Goal: Contribute content: Add original content to the website for others to see

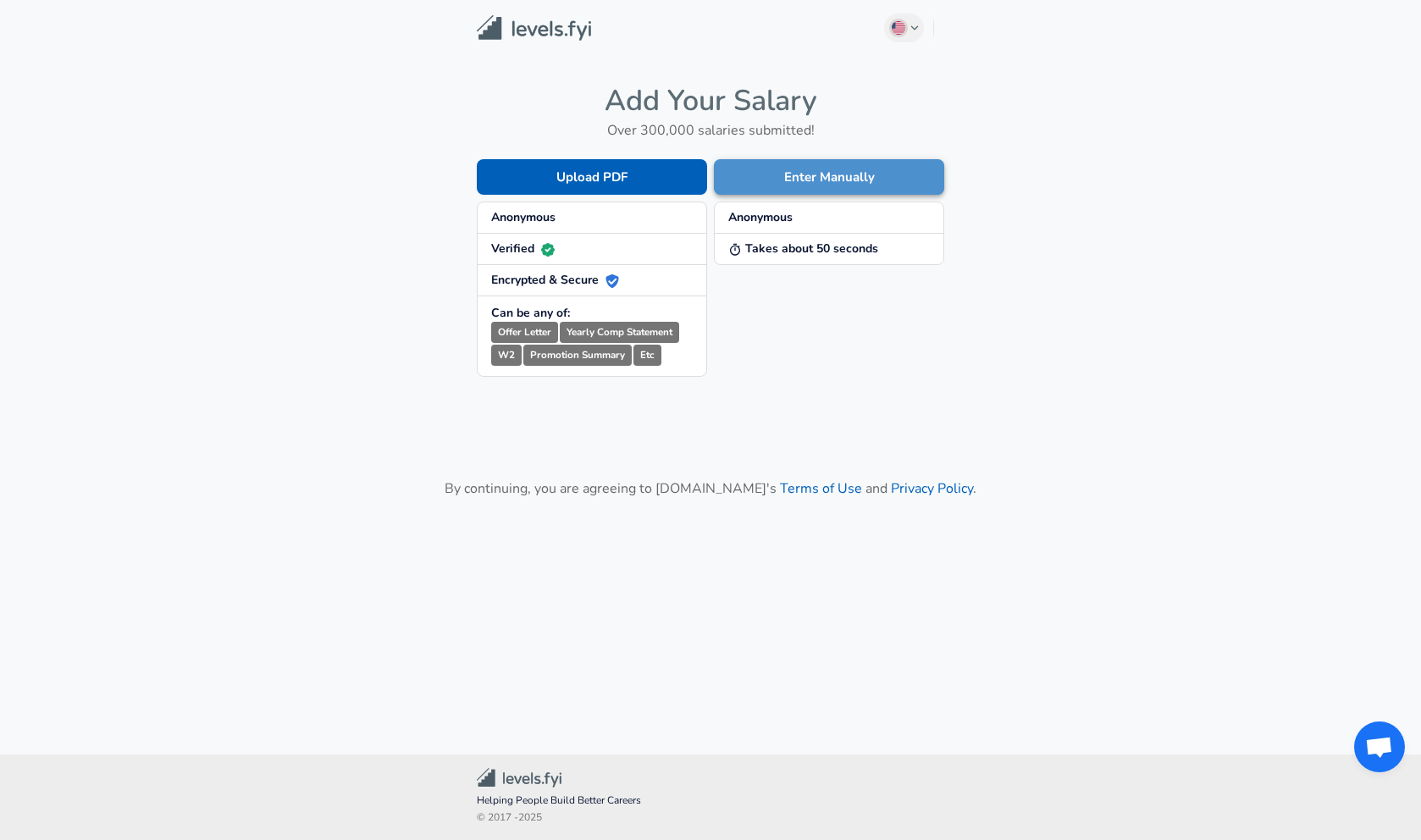
click at [798, 177] on button "Enter Manually" at bounding box center [829, 177] width 230 height 36
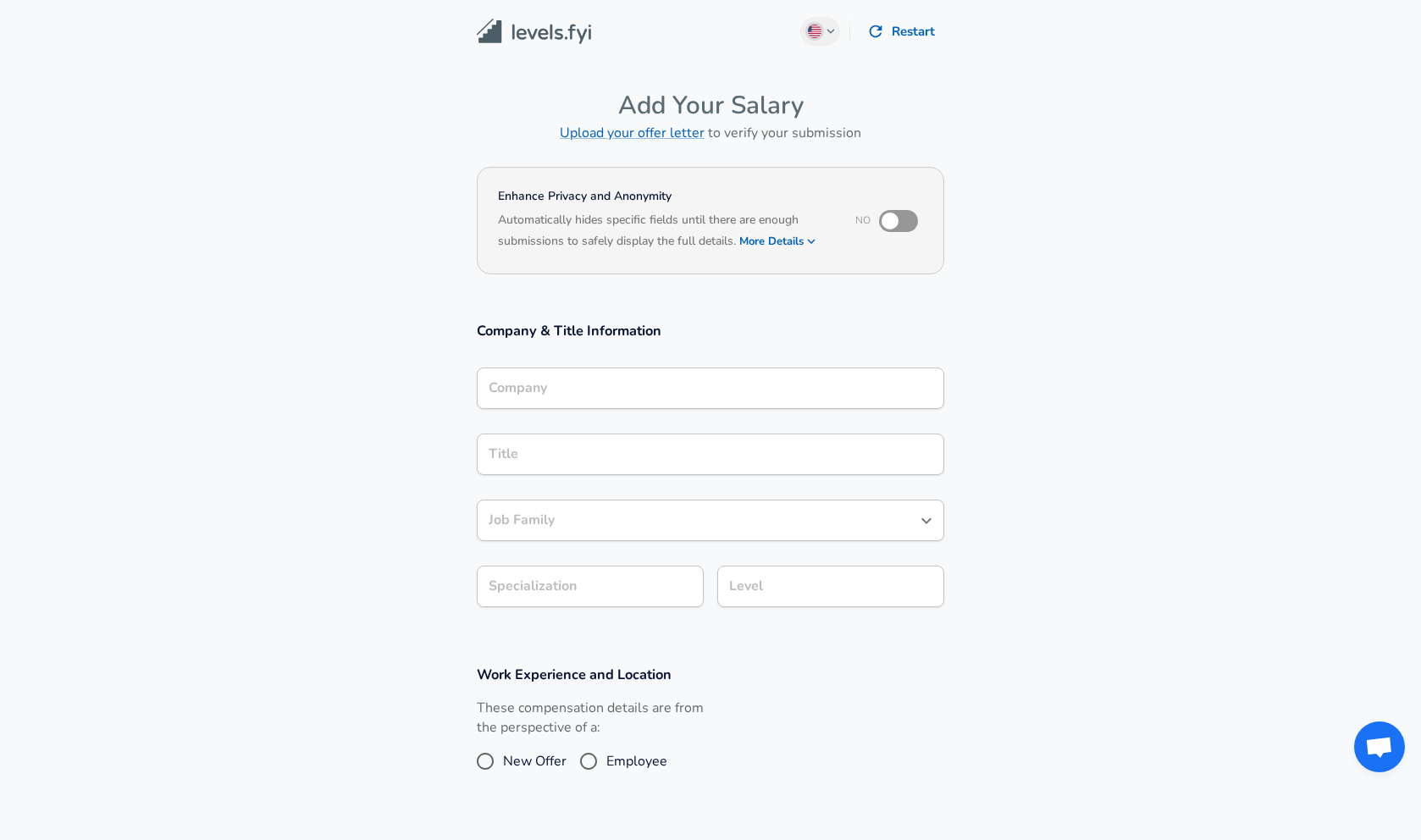
click at [584, 402] on div "Company" at bounding box center [710, 388] width 468 height 42
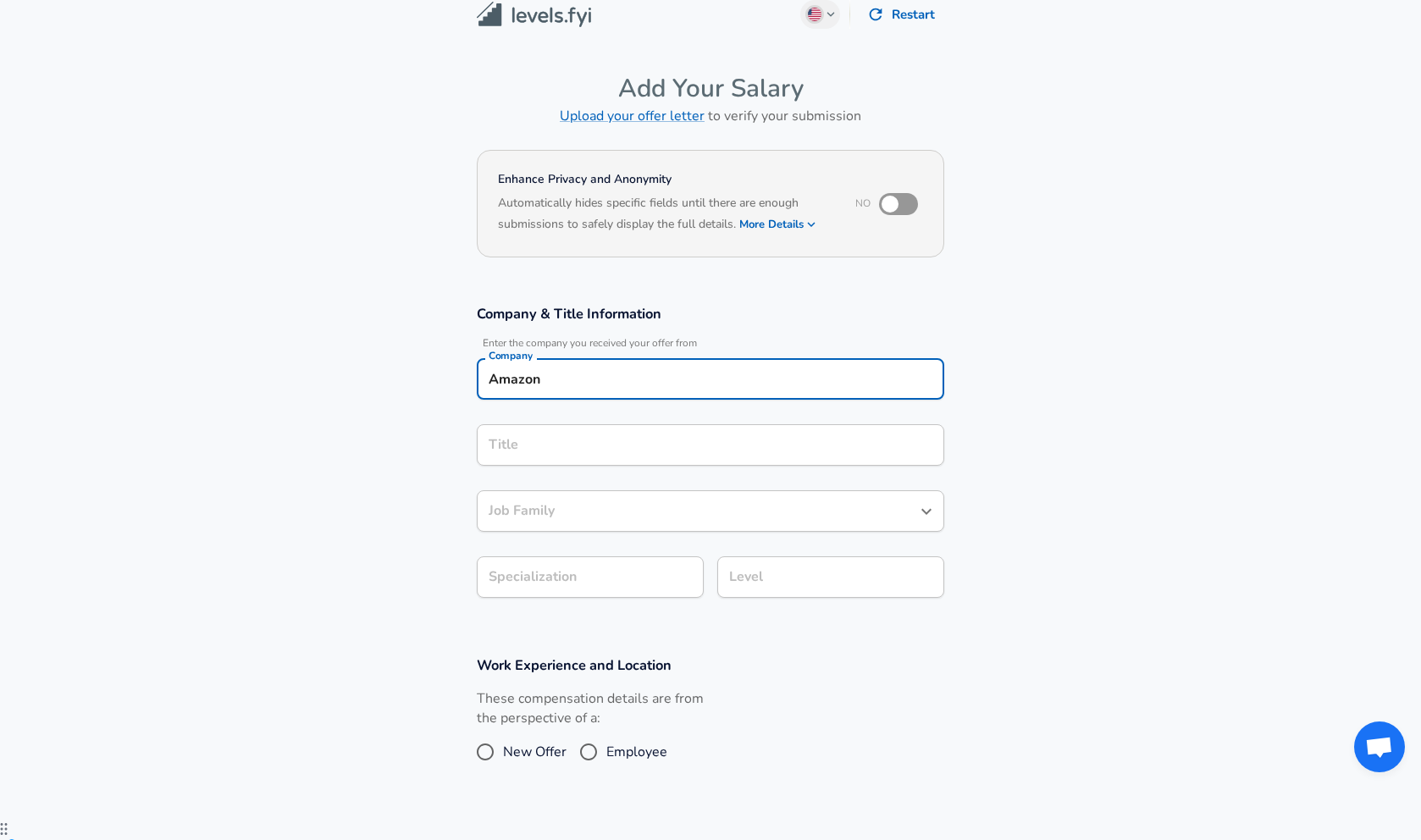
type input "Amazon"
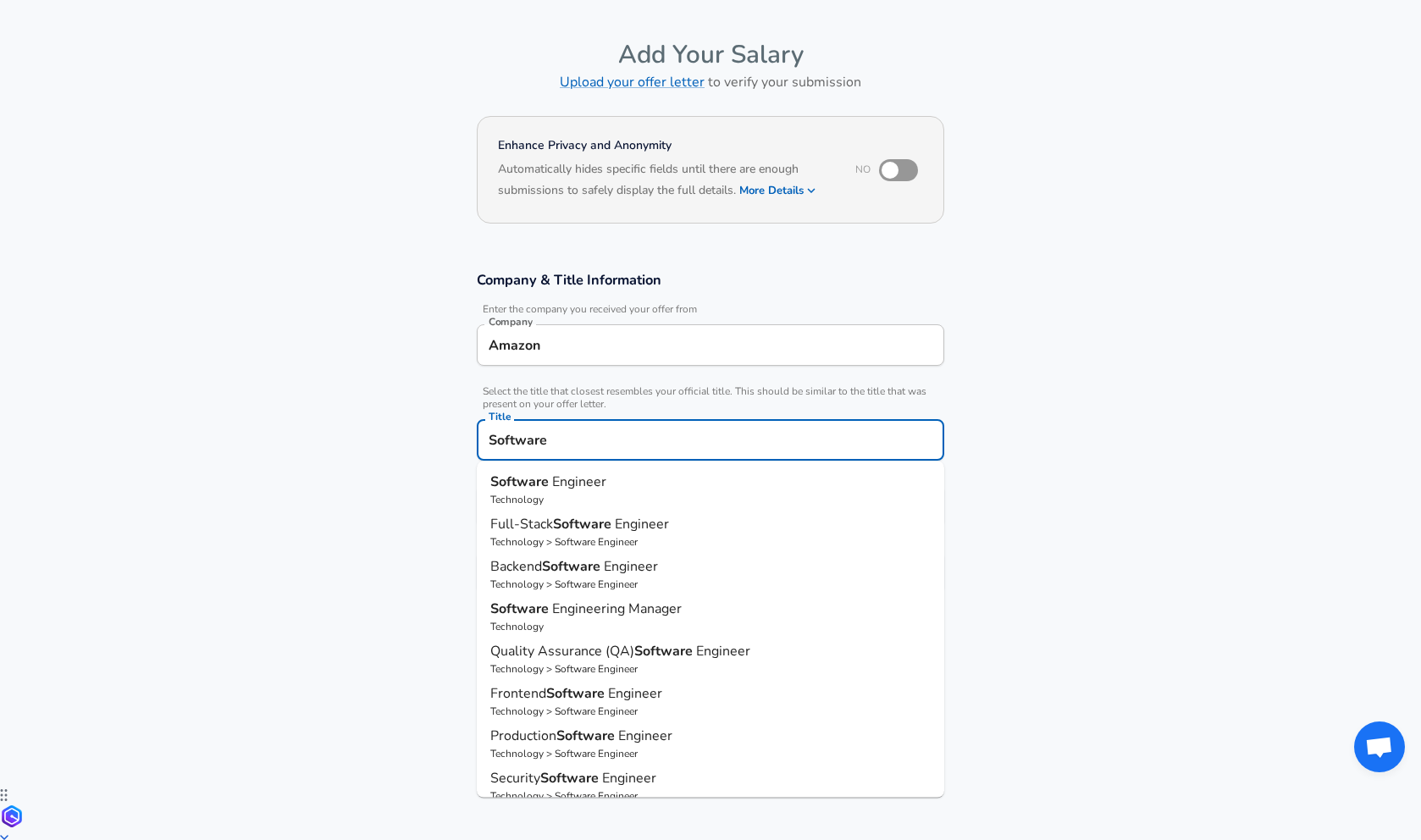
click at [574, 488] on span "Engineer" at bounding box center [579, 481] width 54 height 18
type input "Software Engineer"
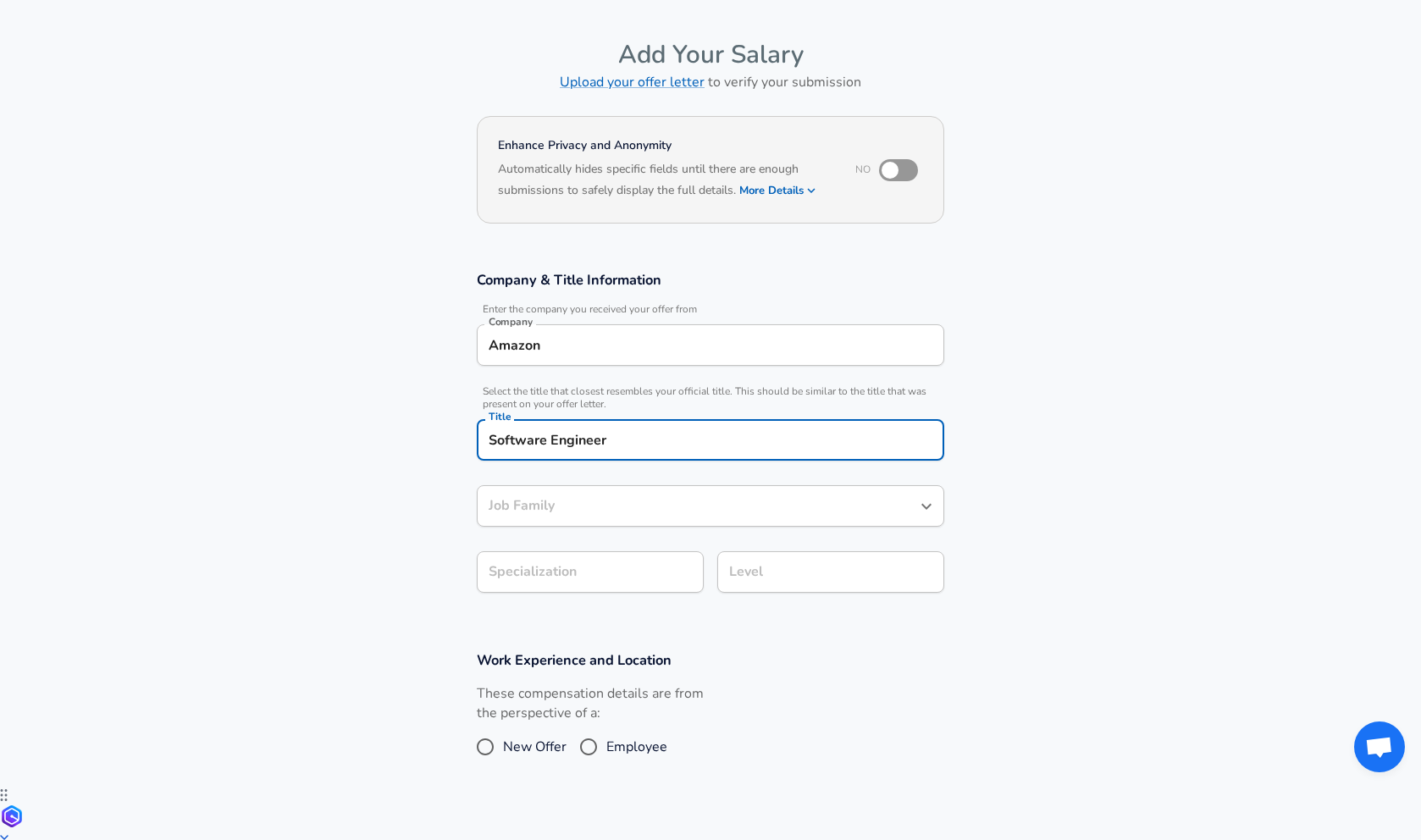
type input "Software Engineer"
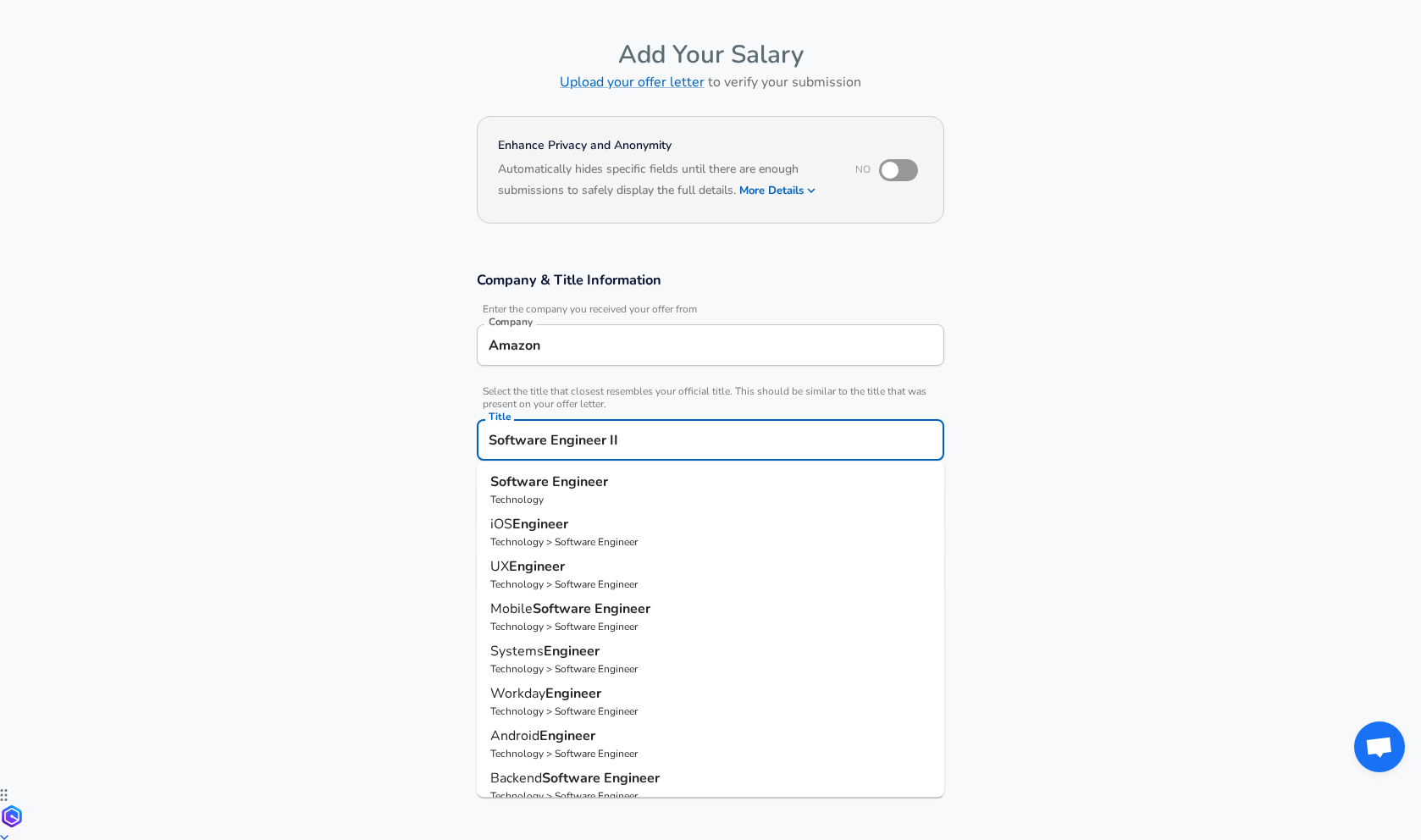
type input "Software Engineer II"
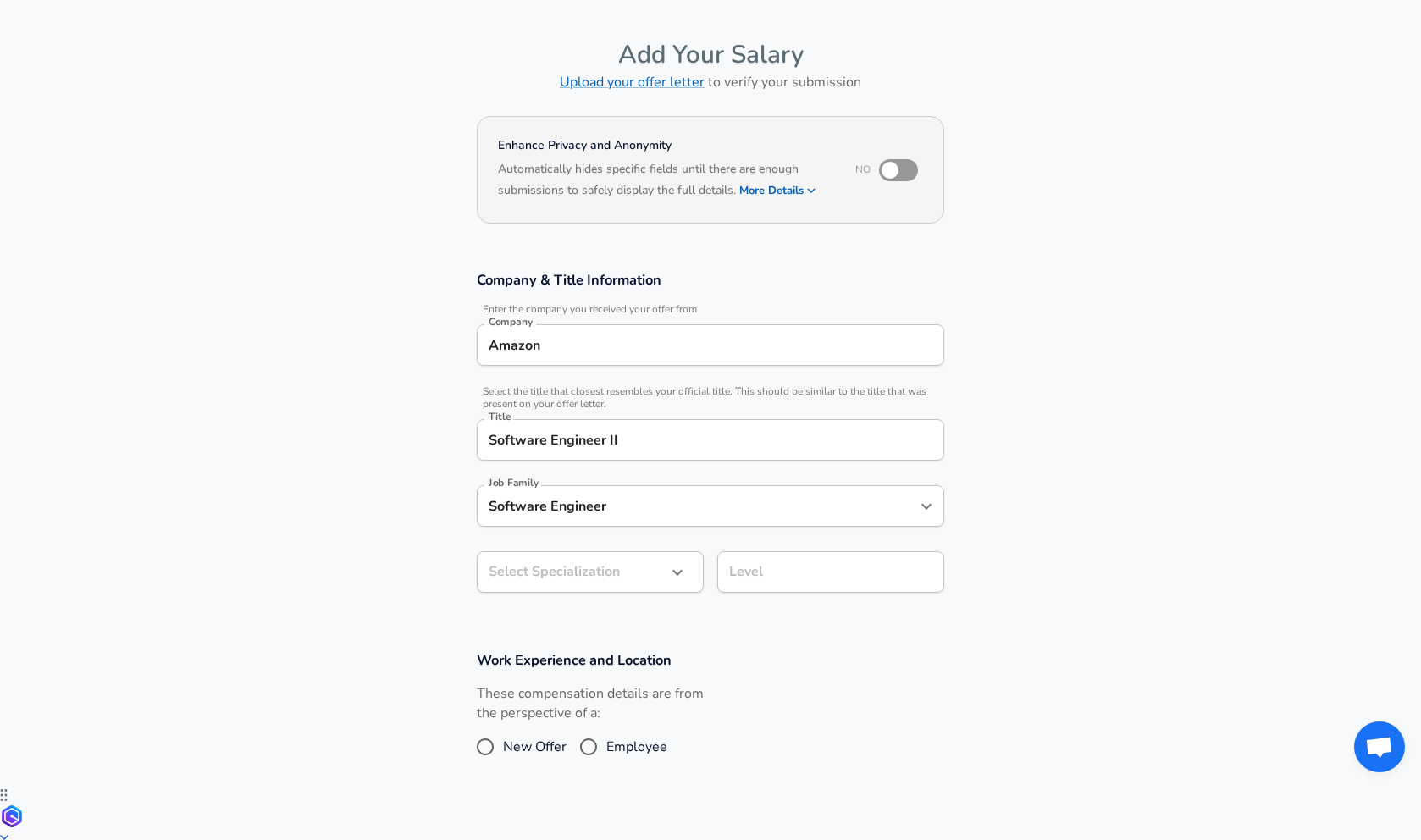
click at [393, 493] on section "Company & Title Information Enter the company you received your offer from Comp…" at bounding box center [710, 440] width 1421 height 380
click at [611, 579] on body "English ([GEOGRAPHIC_DATA]) Change Restart Add Your Salary Upload your offer le…" at bounding box center [710, 368] width 1421 height 840
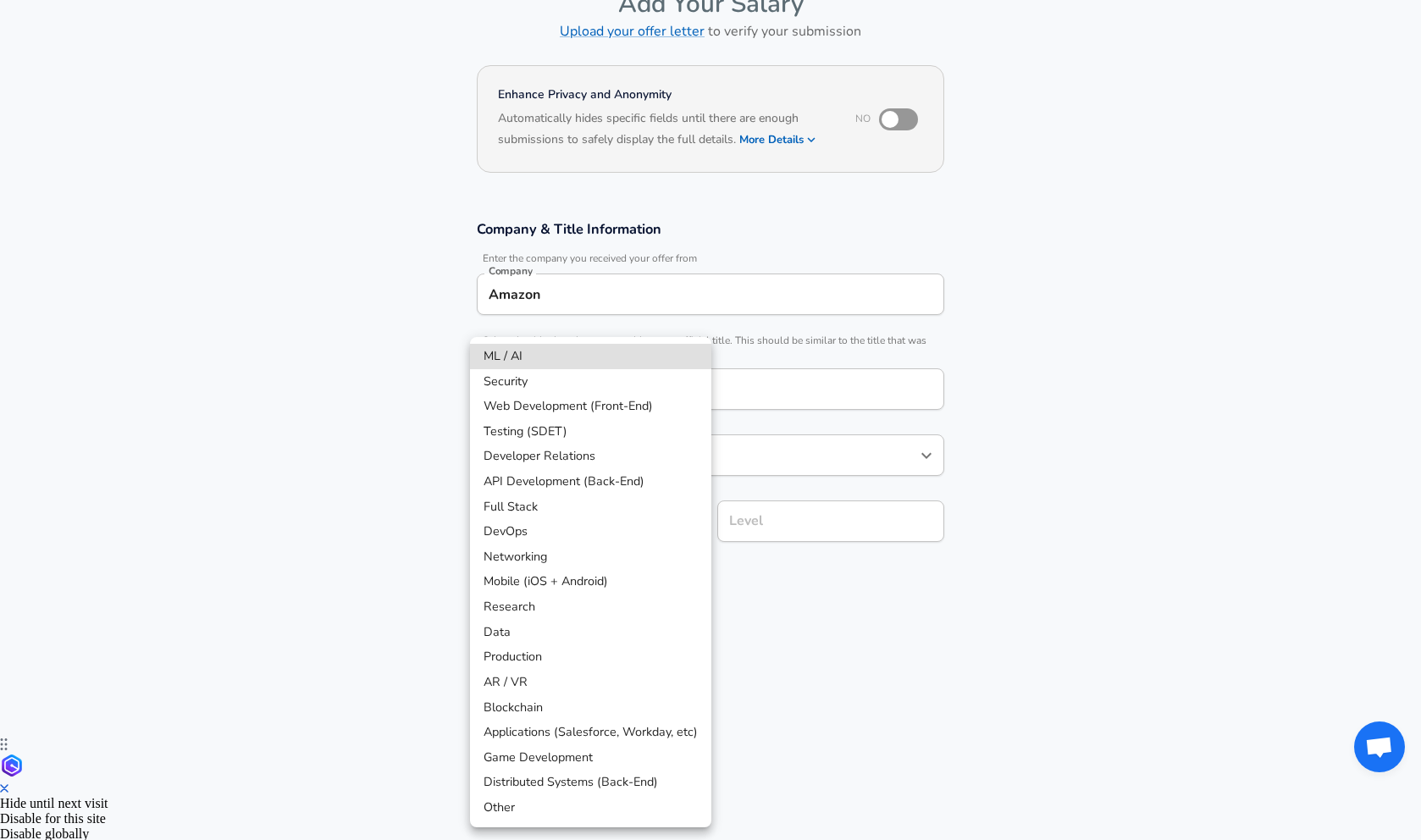
click at [598, 347] on li "ML / AI" at bounding box center [591, 357] width 242 height 25
type input "ML / AI"
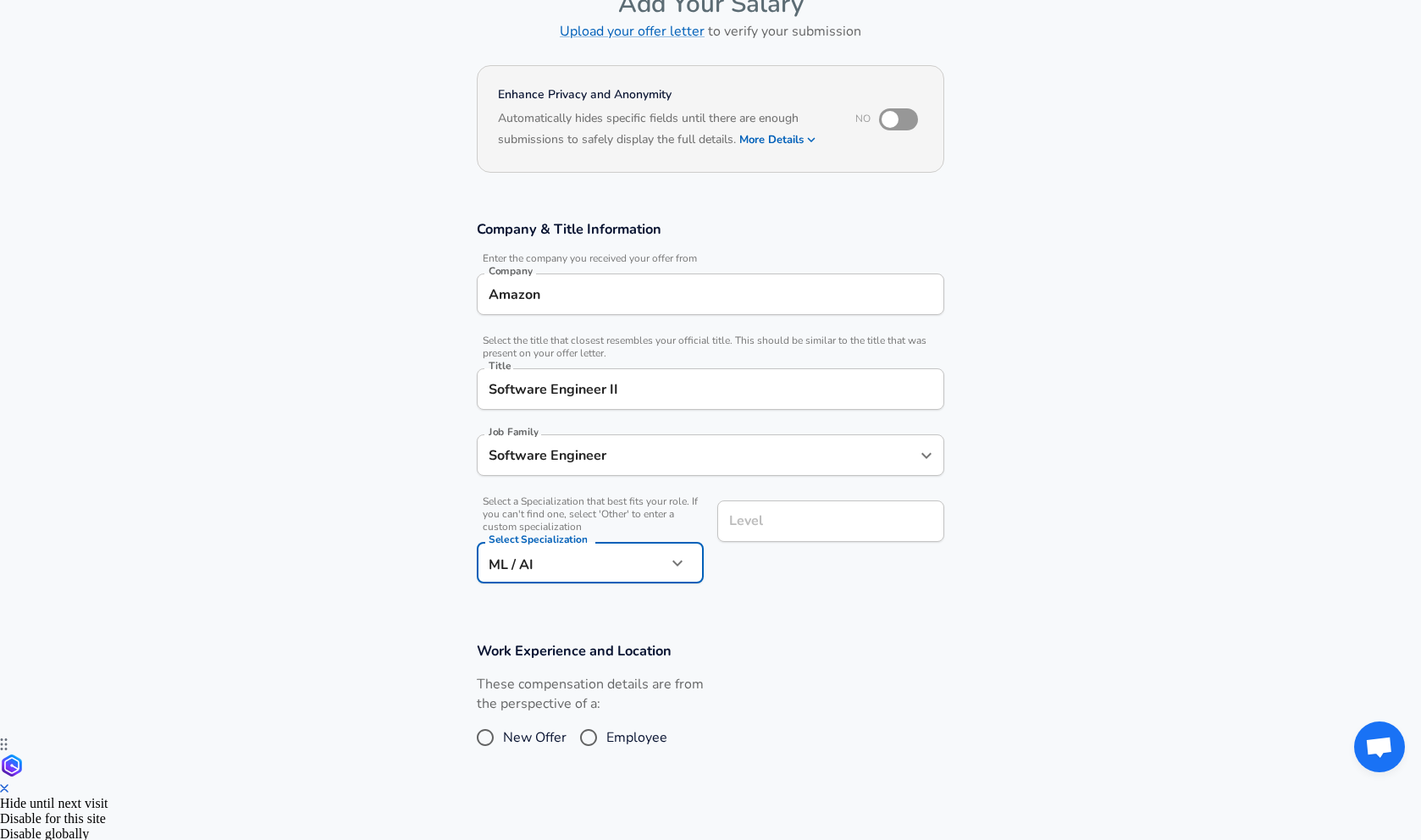
click at [749, 509] on div "Level" at bounding box center [830, 521] width 227 height 42
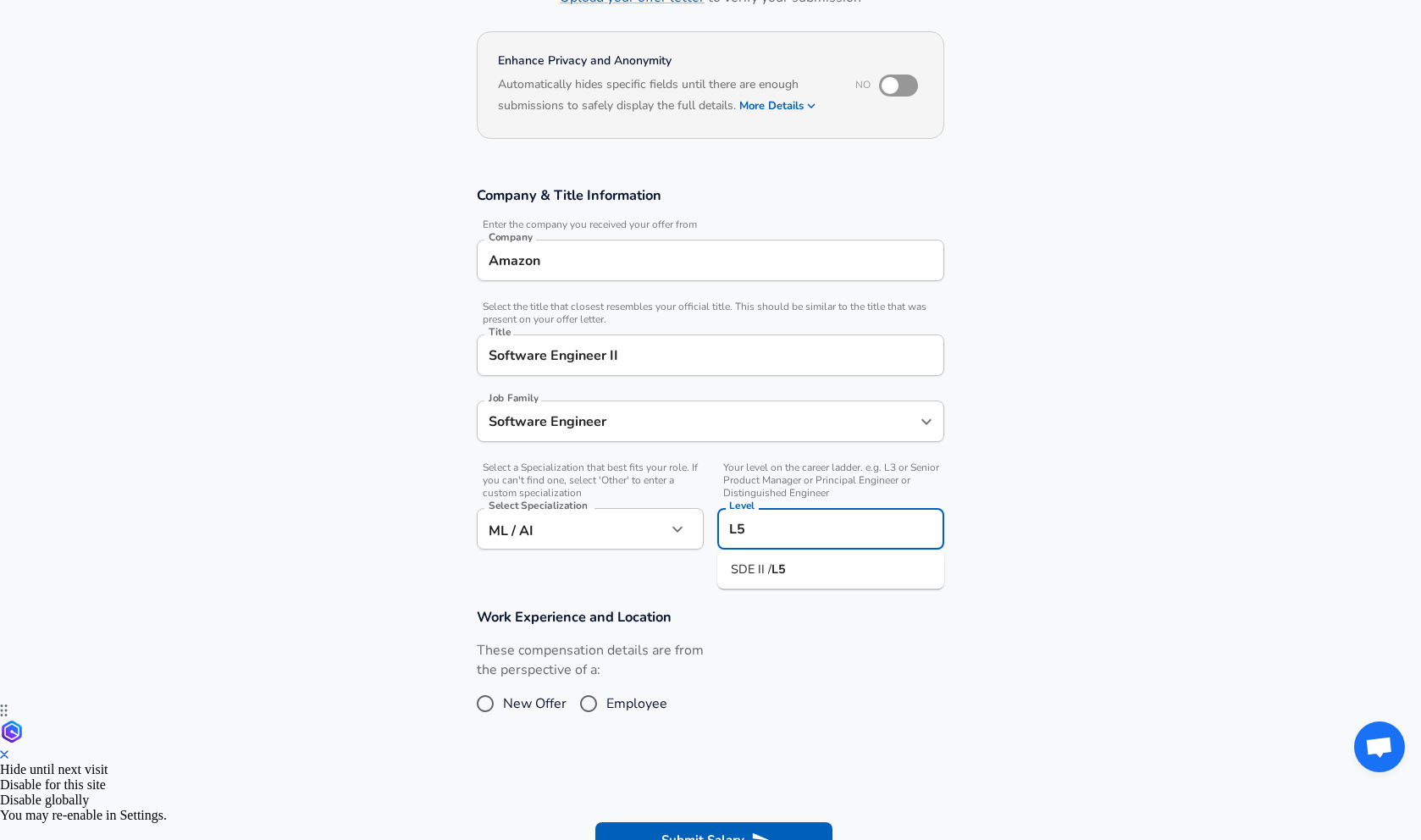
type input "L5"
click at [358, 647] on section "Work Experience and Location These compensation details are from the perspectiv…" at bounding box center [710, 672] width 1421 height 169
click at [599, 701] on input "Employee" at bounding box center [589, 704] width 36 height 27
radio input "true"
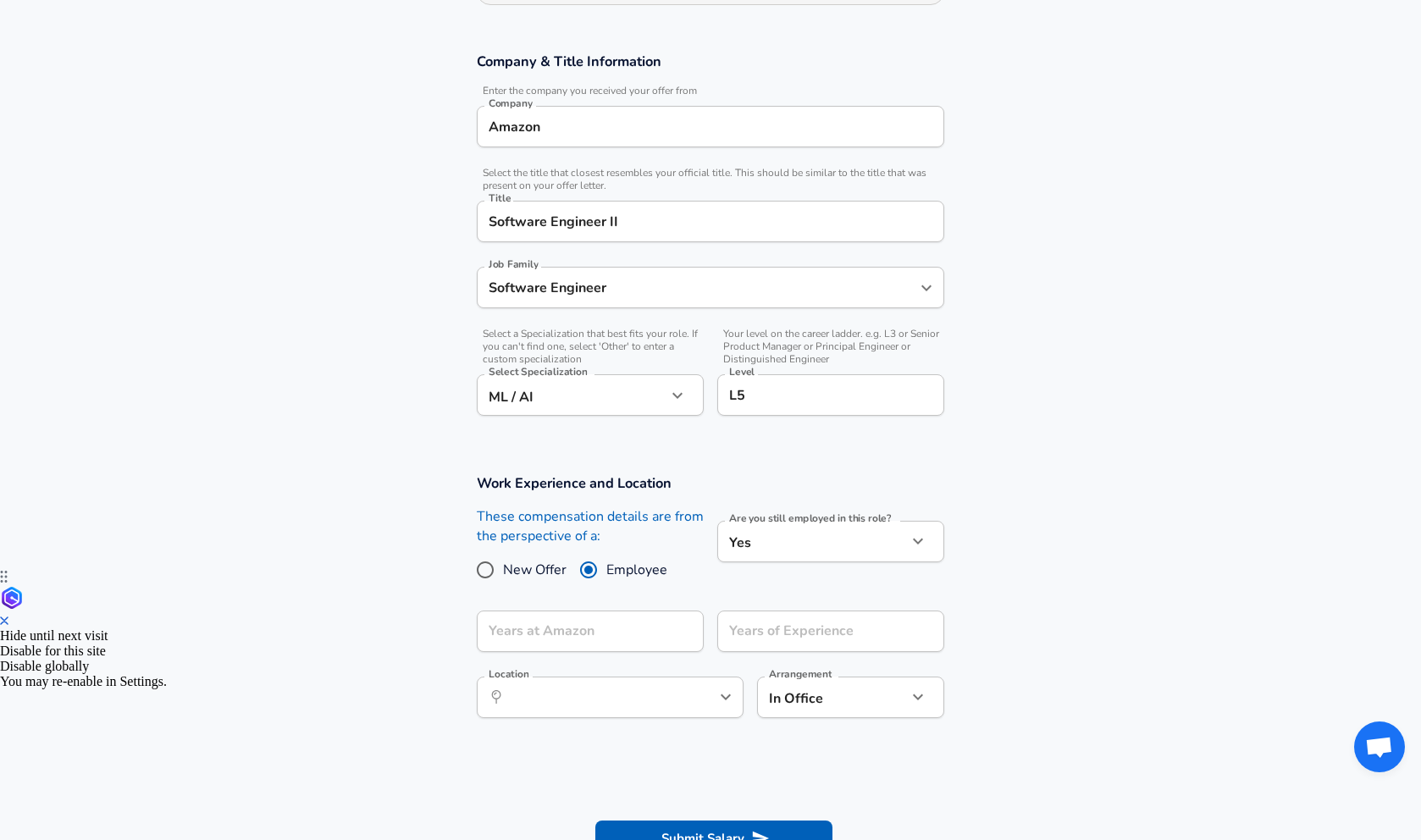
scroll to position [277, 0]
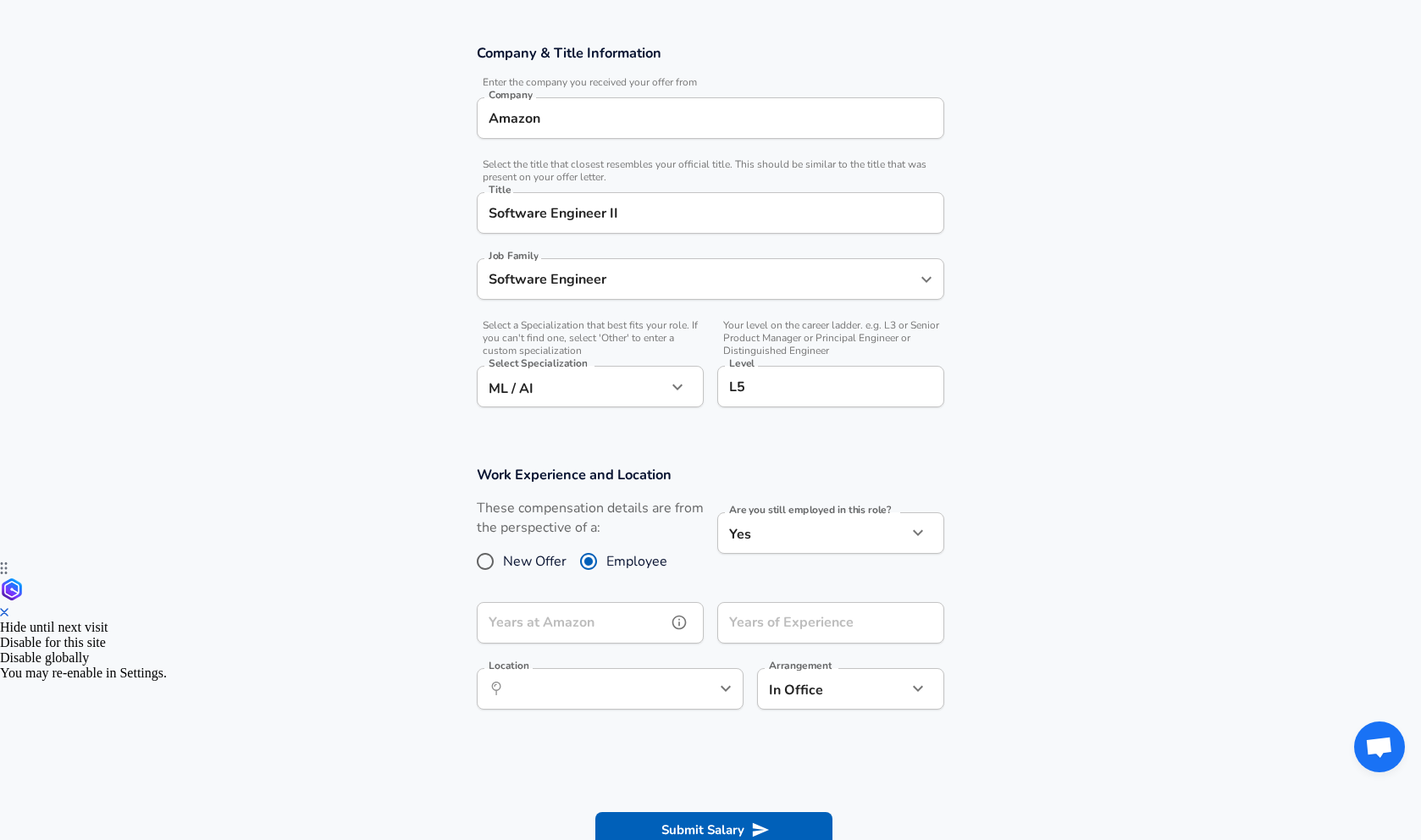
click at [646, 615] on input "Years at Amazon" at bounding box center [571, 623] width 189 height 42
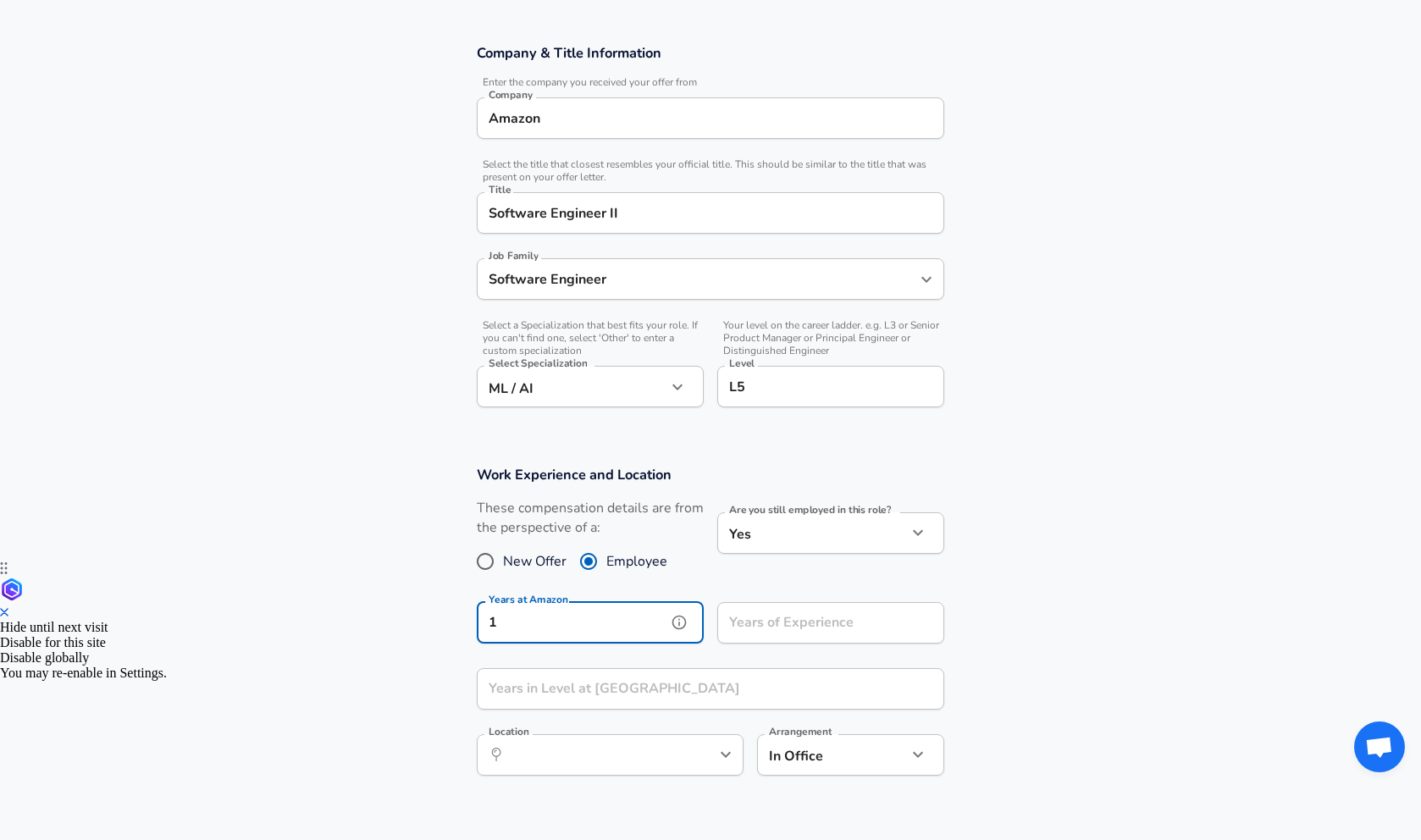
type input "1"
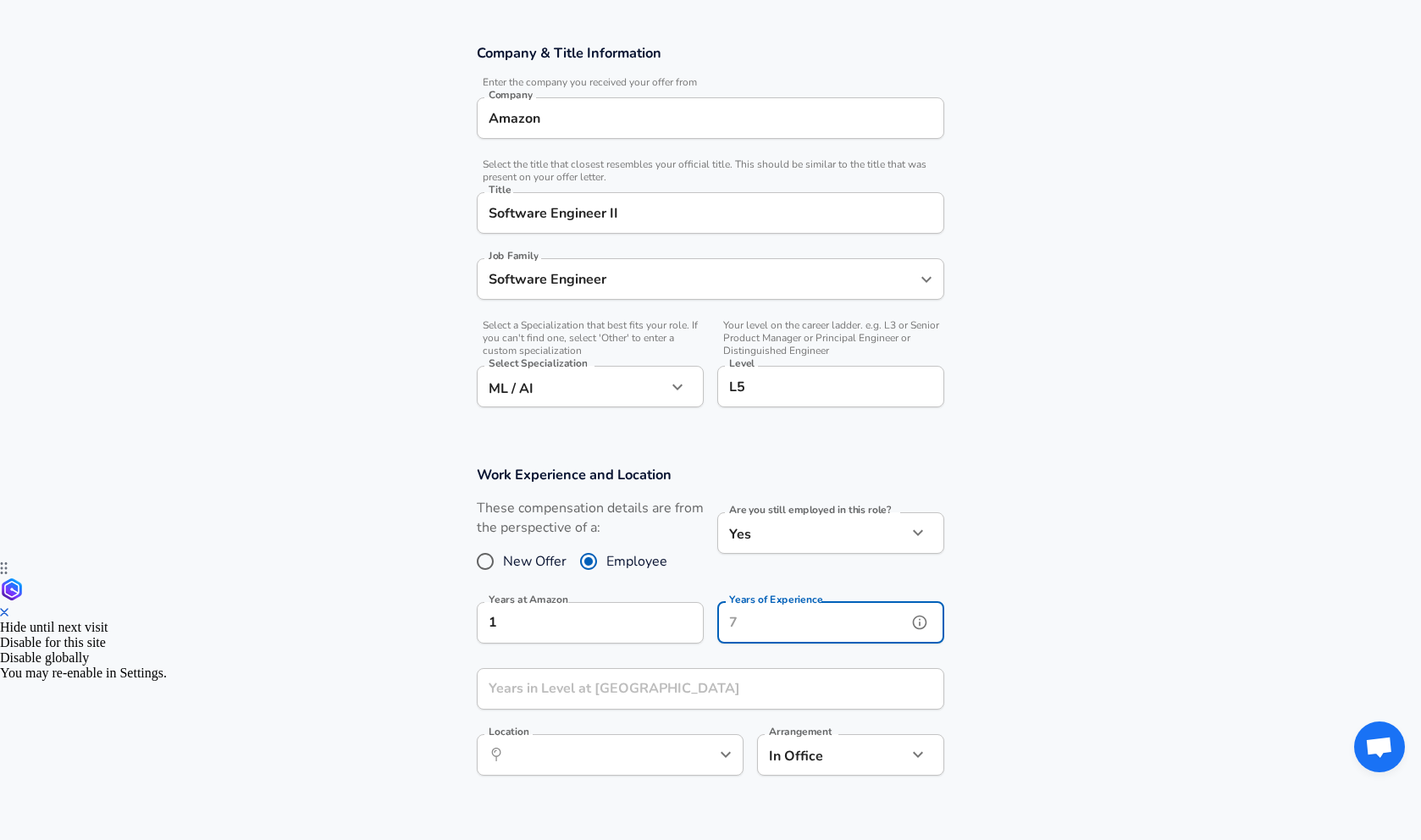
click at [895, 636] on input "Years of Experience" at bounding box center [812, 623] width 189 height 42
type input "4"
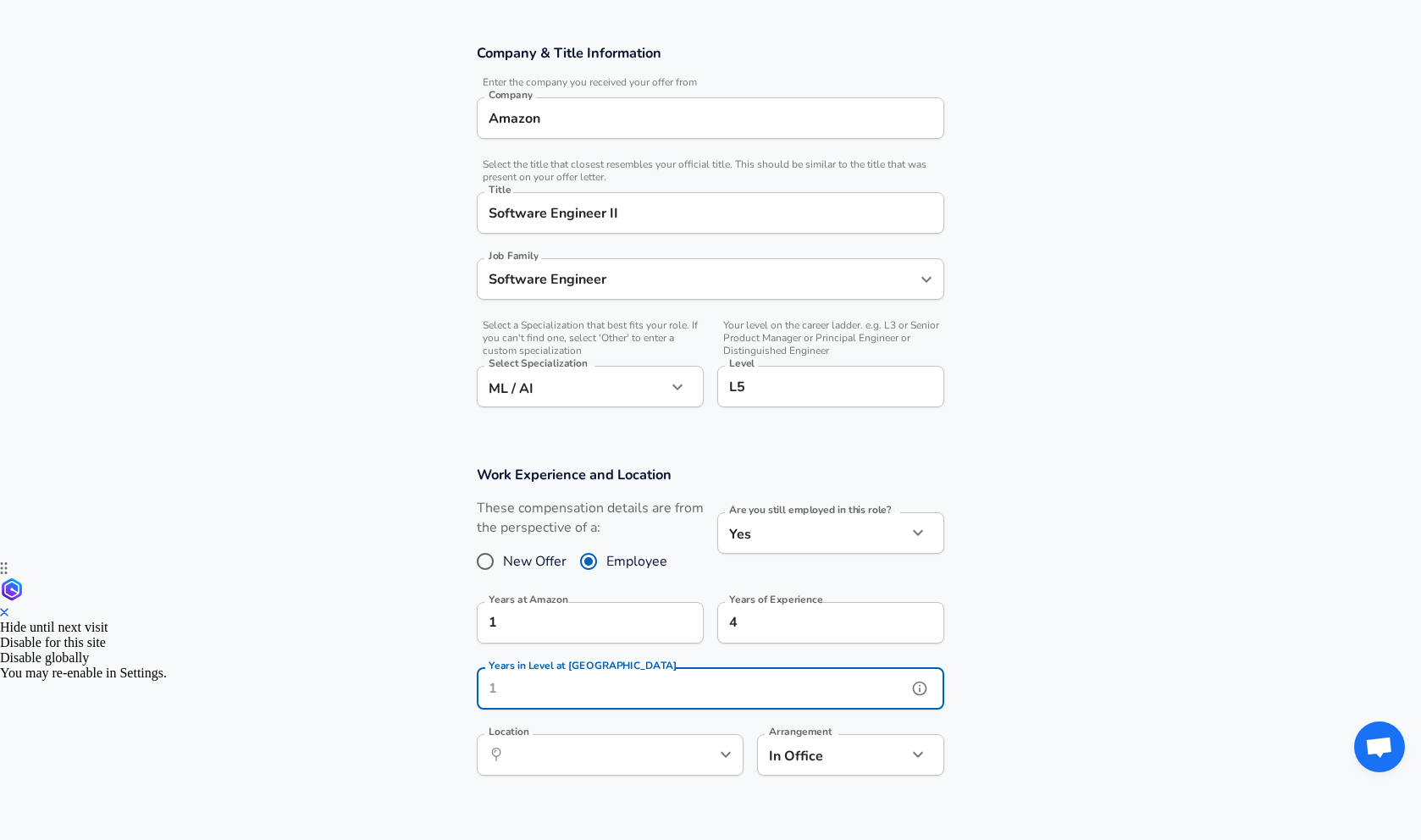
click at [678, 687] on input "Years in Level at [GEOGRAPHIC_DATA]" at bounding box center [691, 688] width 430 height 42
type input "1"
click at [347, 658] on section "Work Experience and Location These compensation details are from the perspectiv…" at bounding box center [710, 629] width 1421 height 367
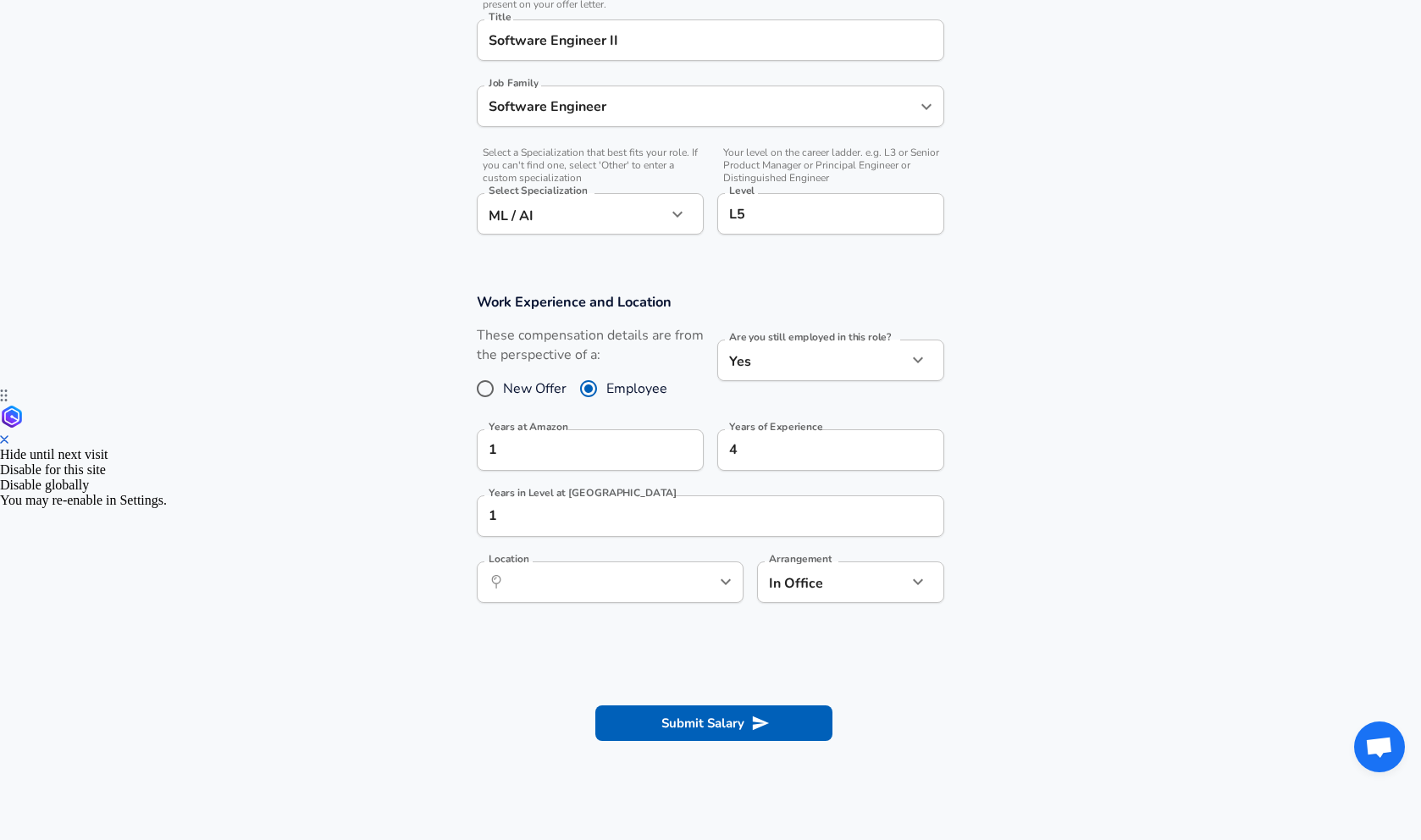
scroll to position [482, 0]
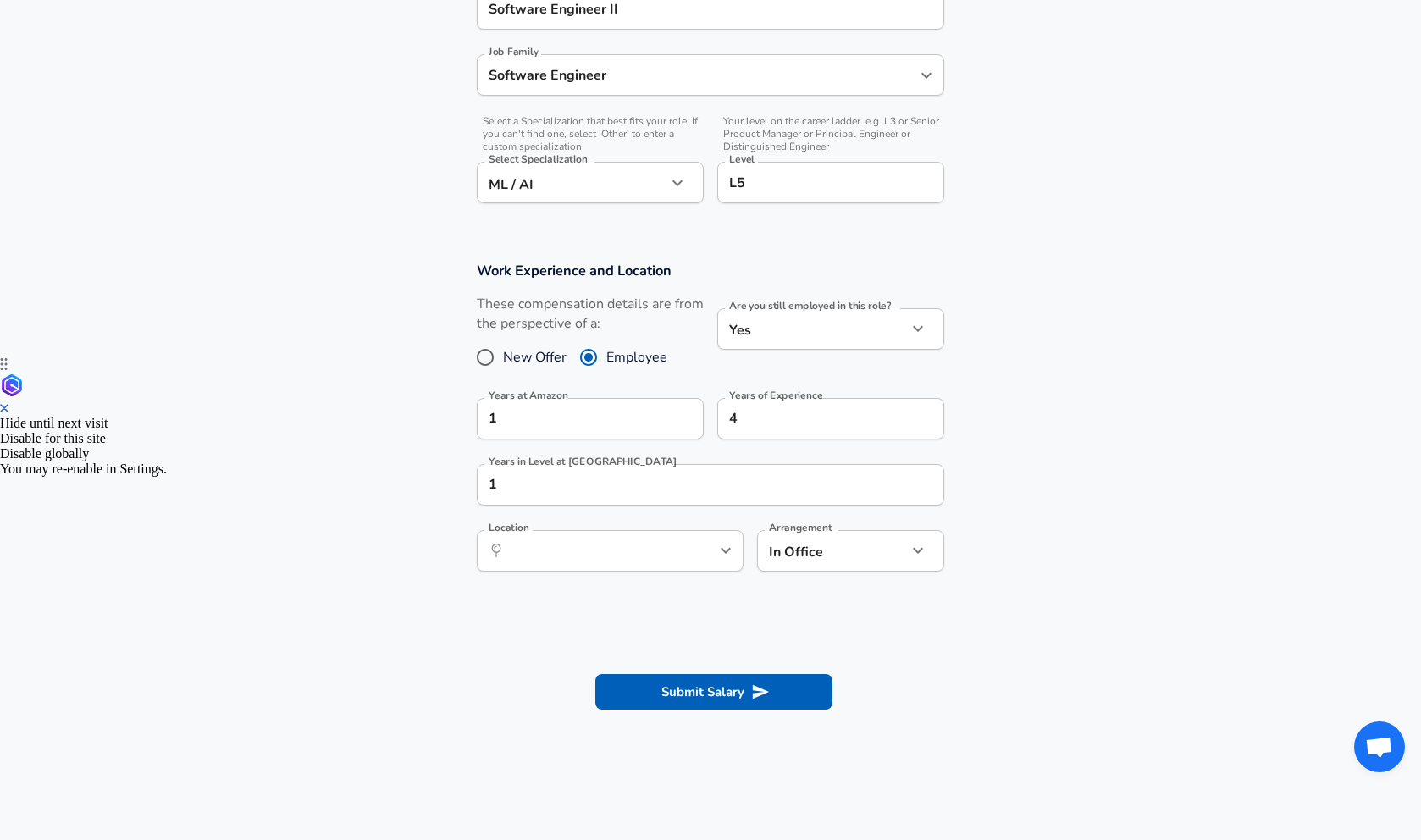
click at [615, 565] on div "​ Location" at bounding box center [610, 550] width 267 height 42
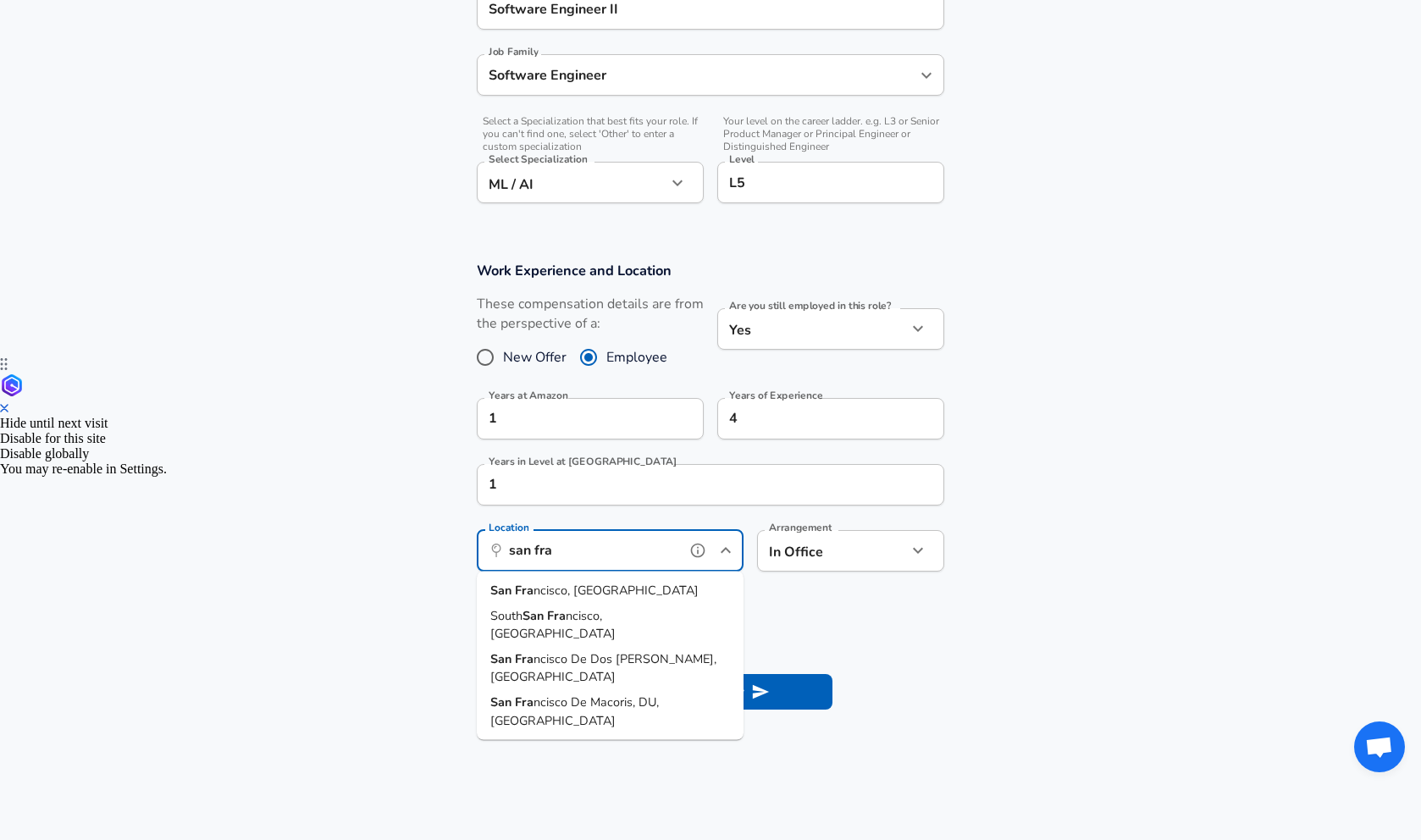
click at [605, 589] on li "San Fra ncisco, [GEOGRAPHIC_DATA]" at bounding box center [610, 591] width 267 height 25
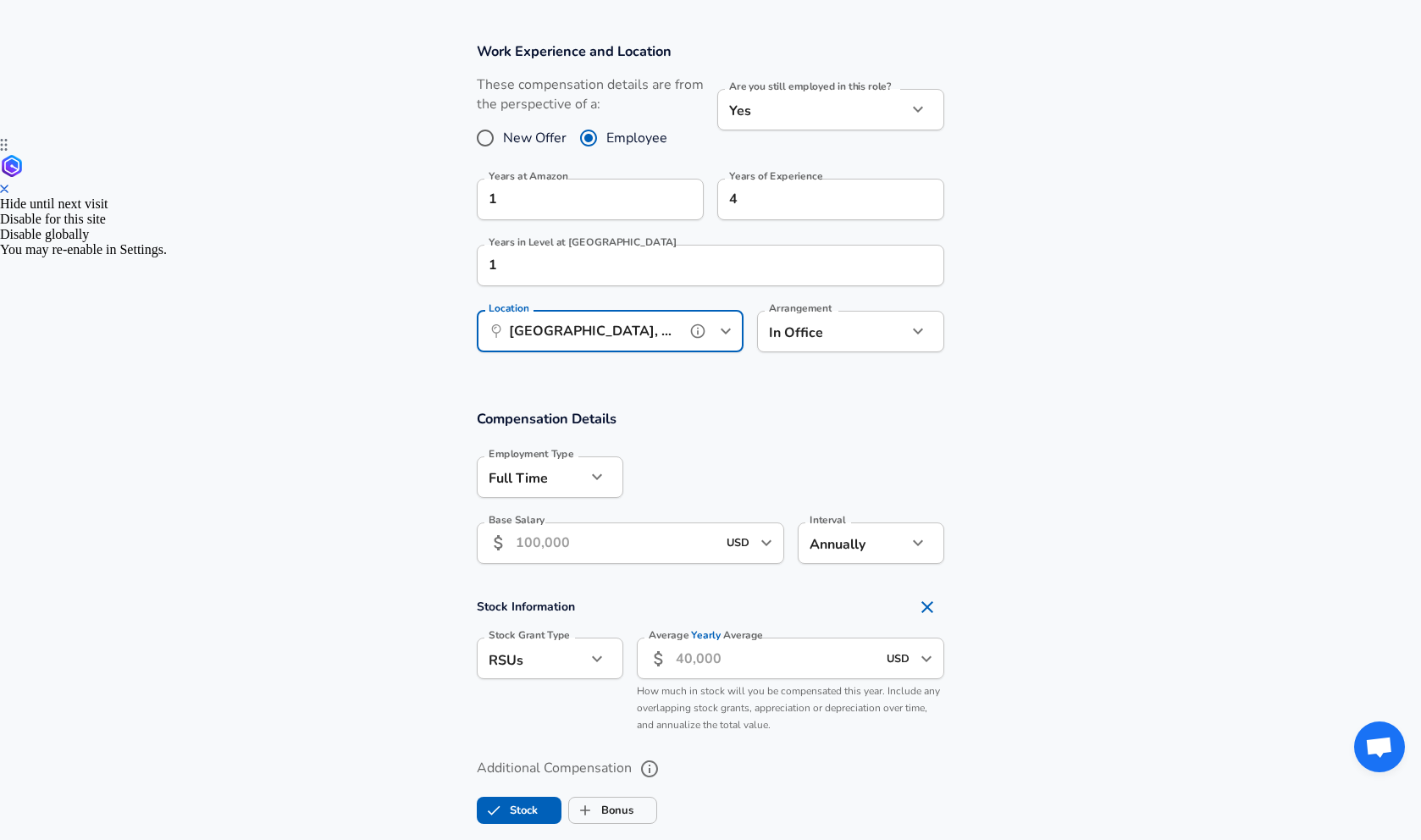
scroll to position [707, 0]
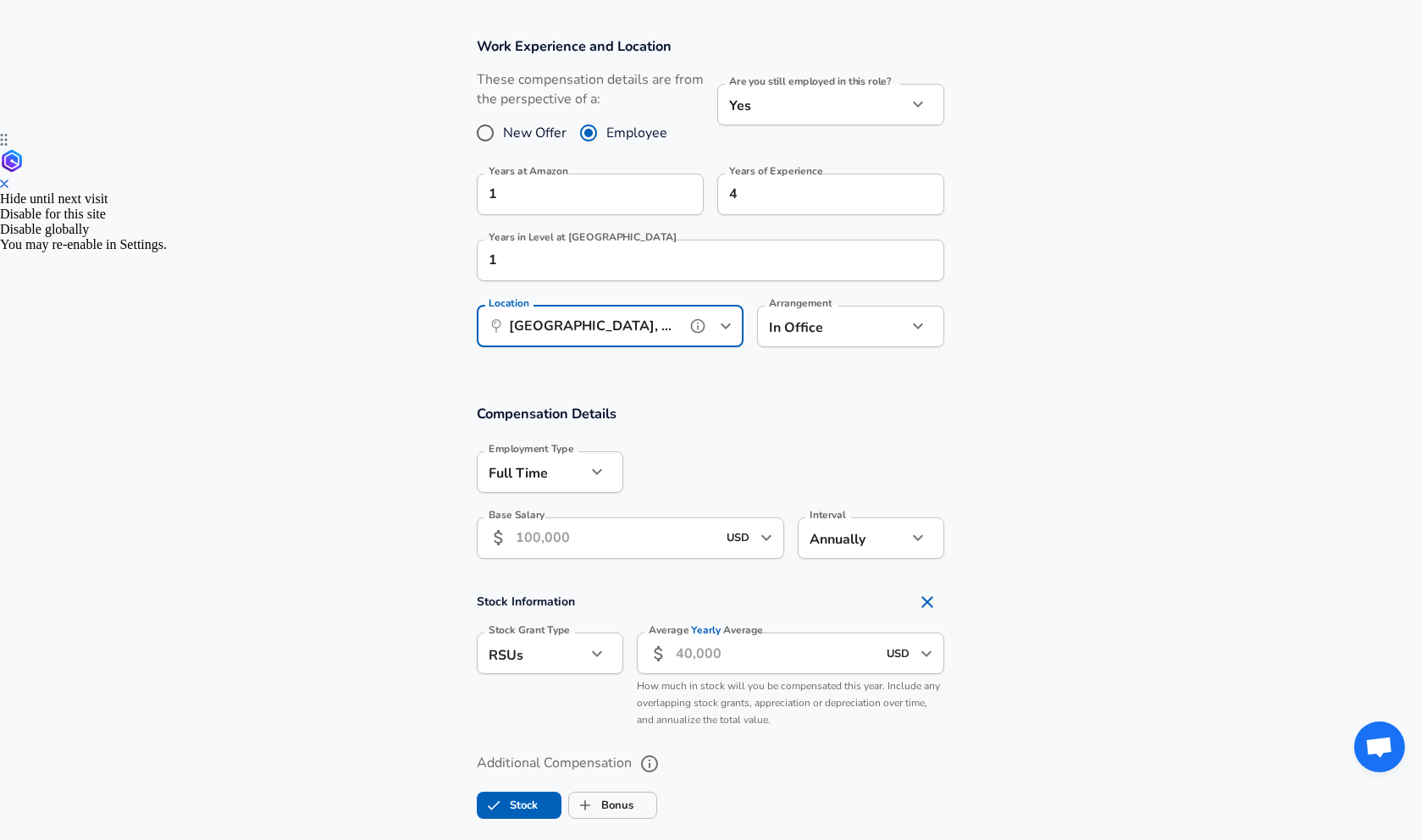
type input "[GEOGRAPHIC_DATA], [GEOGRAPHIC_DATA]"
click at [658, 534] on input "Base Salary" at bounding box center [617, 537] width 201 height 42
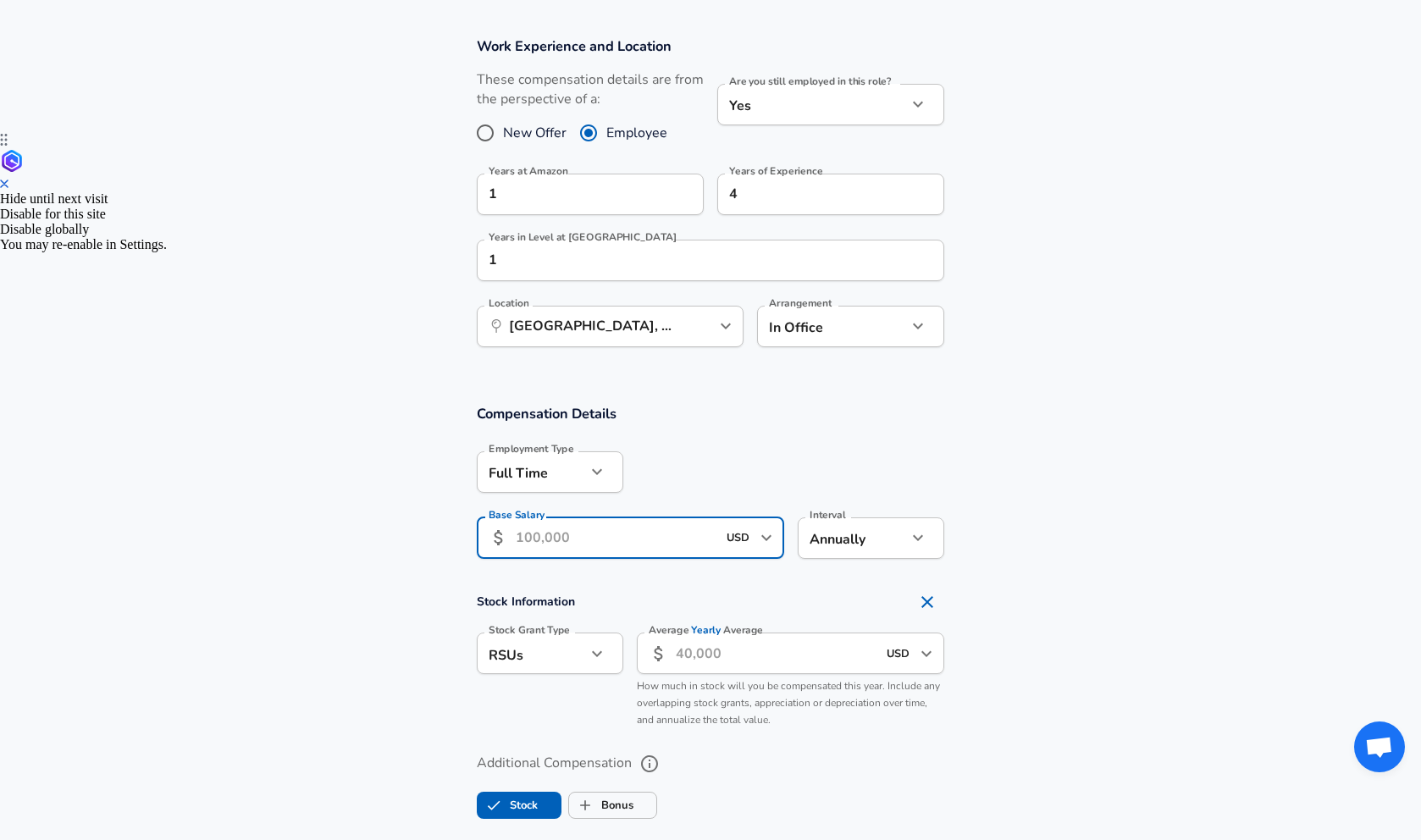
type input "2"
type input "200,000"
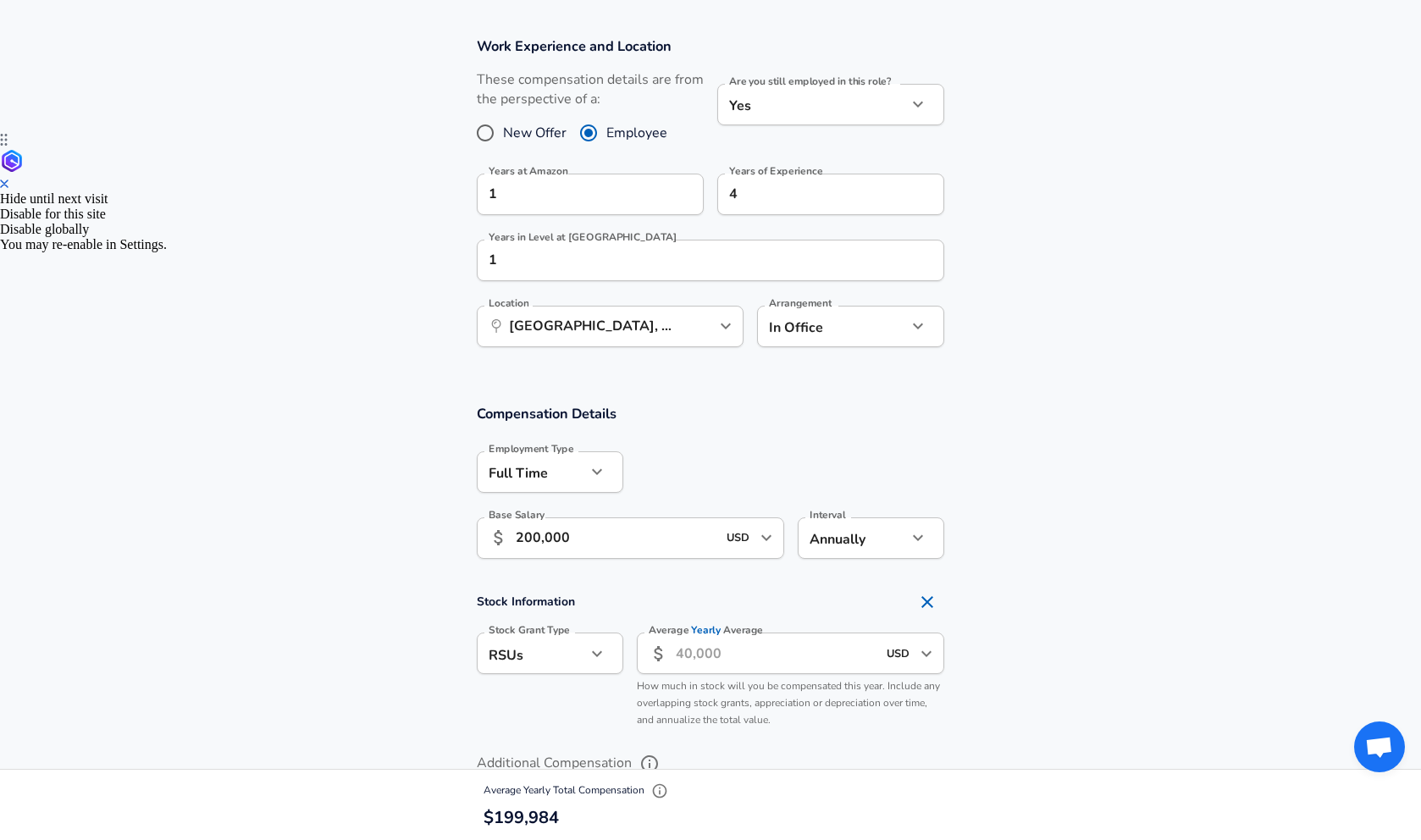
click at [1069, 581] on section "Compensation Details Employment Type [DEMOGRAPHIC_DATA] full_time Employment Ty…" at bounding box center [710, 620] width 1421 height 468
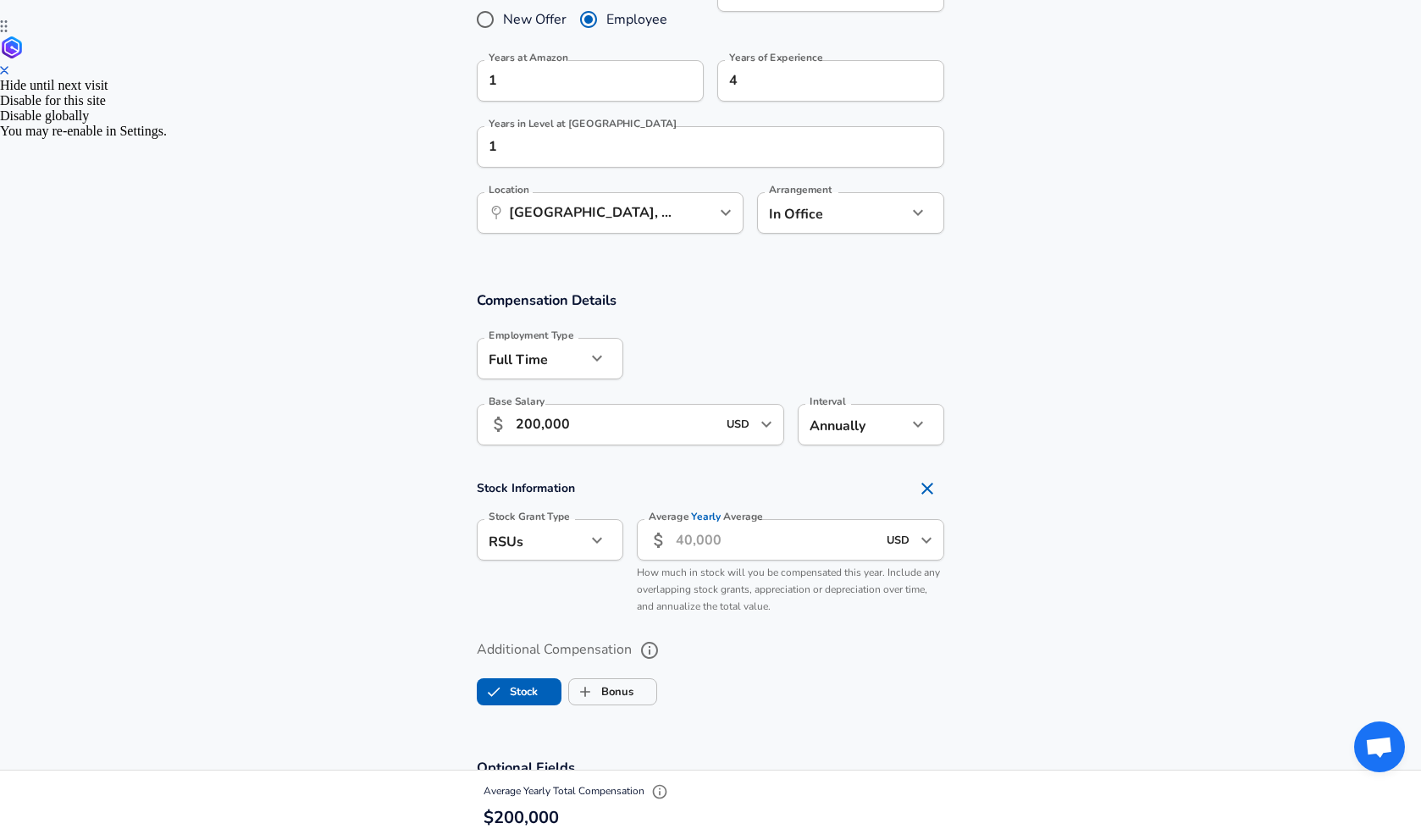
scroll to position [825, 0]
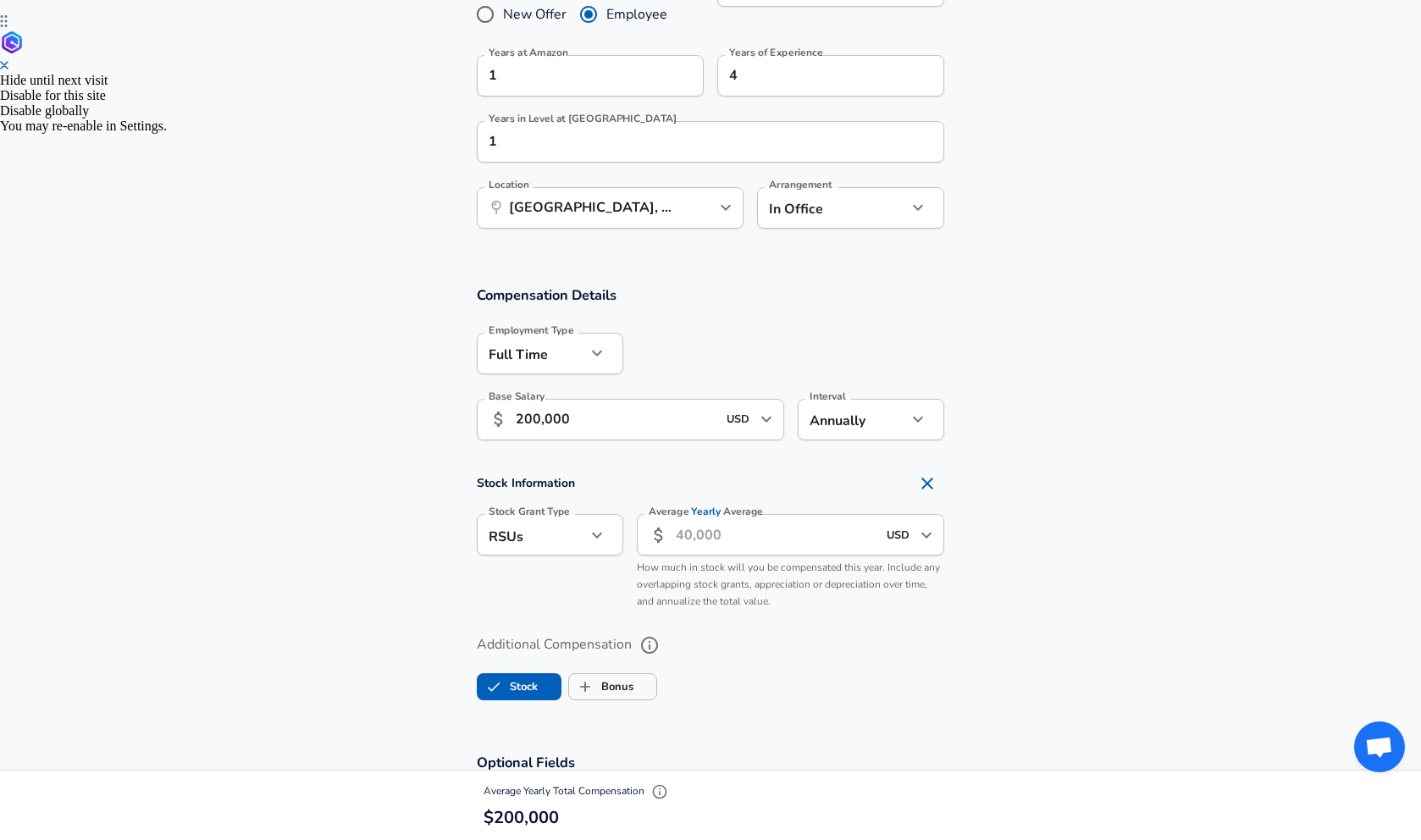
click at [766, 531] on input "Average Yearly Average" at bounding box center [776, 535] width 201 height 42
type input "5"
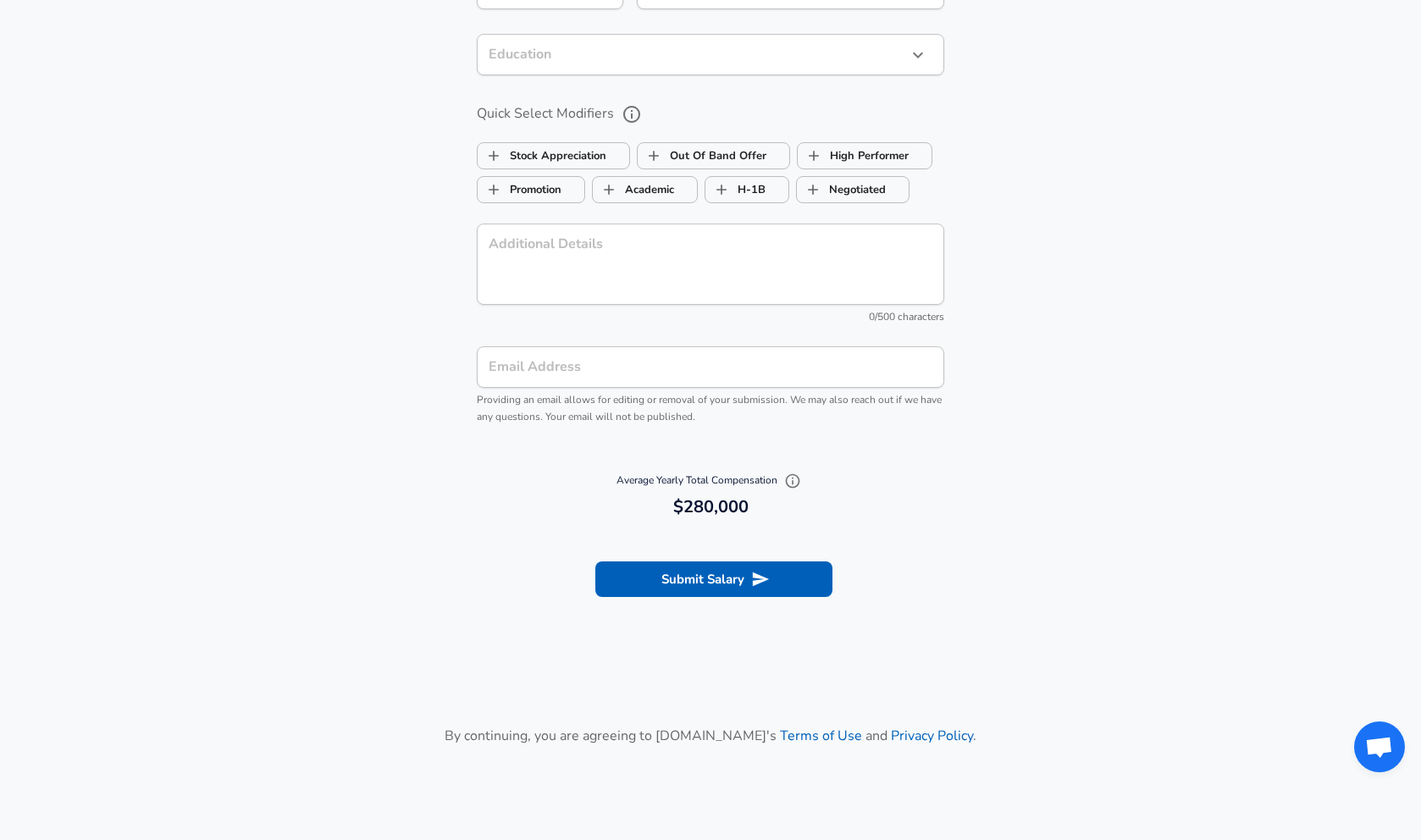
scroll to position [1684, 0]
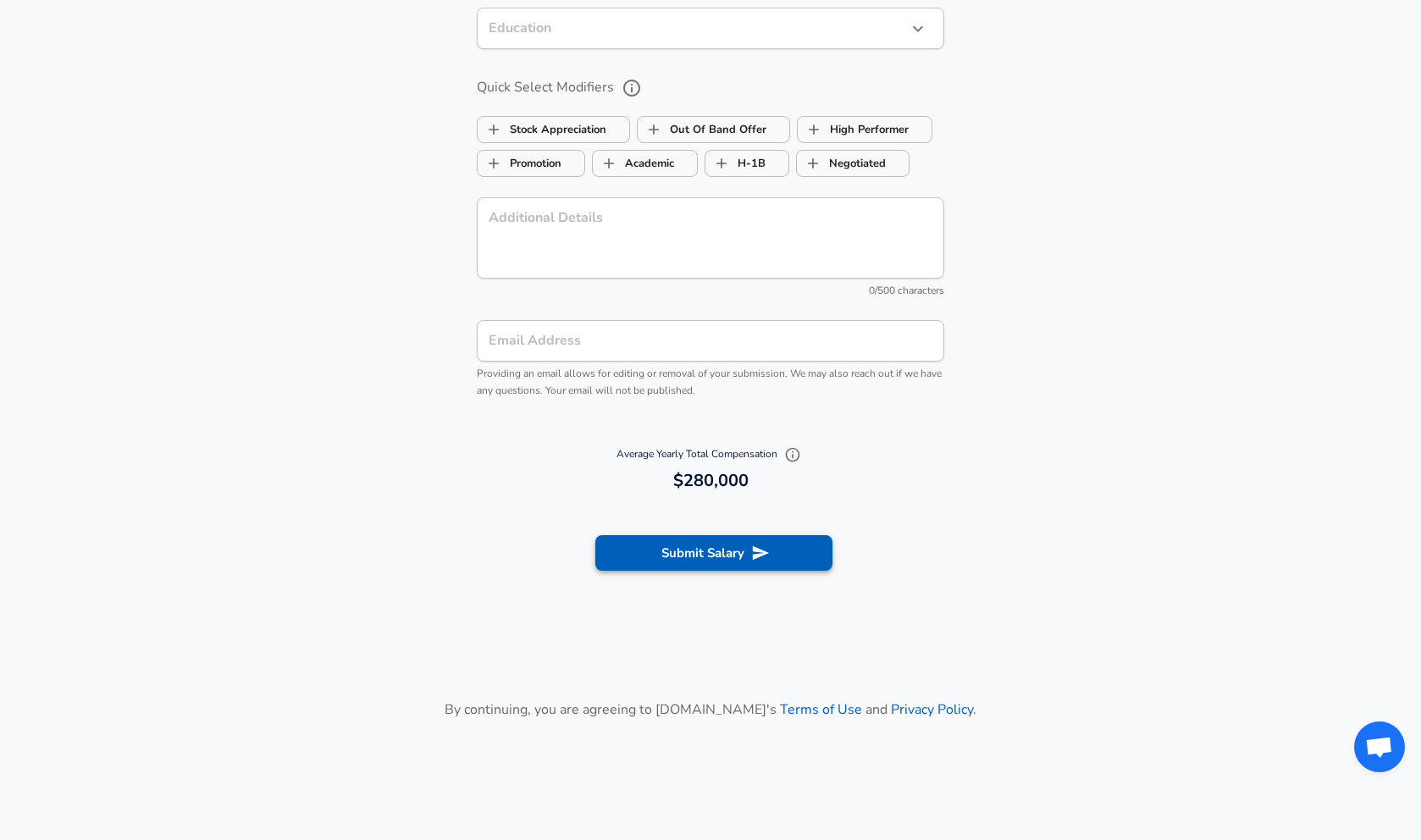
type input "80,000"
click at [706, 553] on button "Submit Salary" at bounding box center [713, 553] width 237 height 36
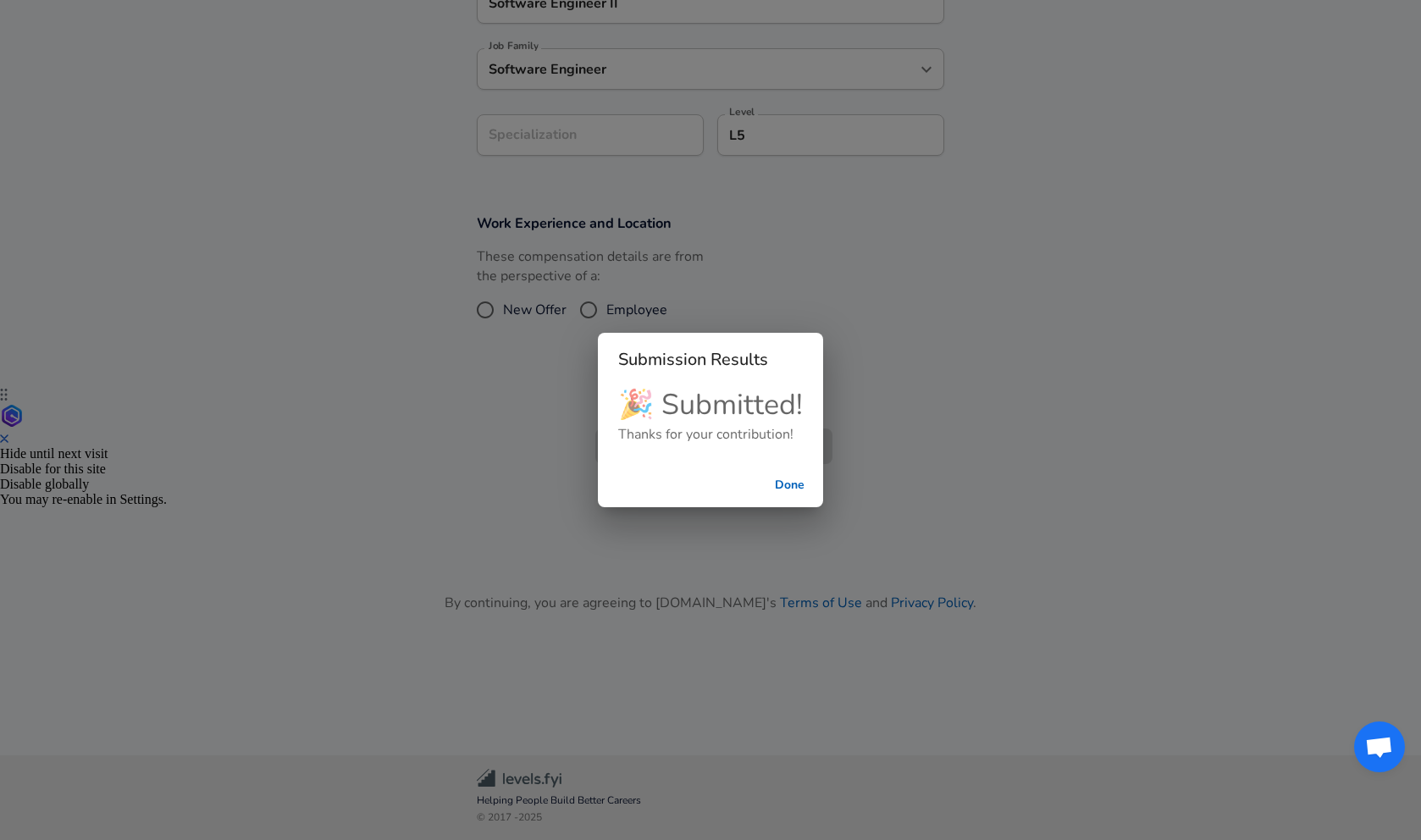
scroll to position [344, 0]
